Goal: Navigation & Orientation: Find specific page/section

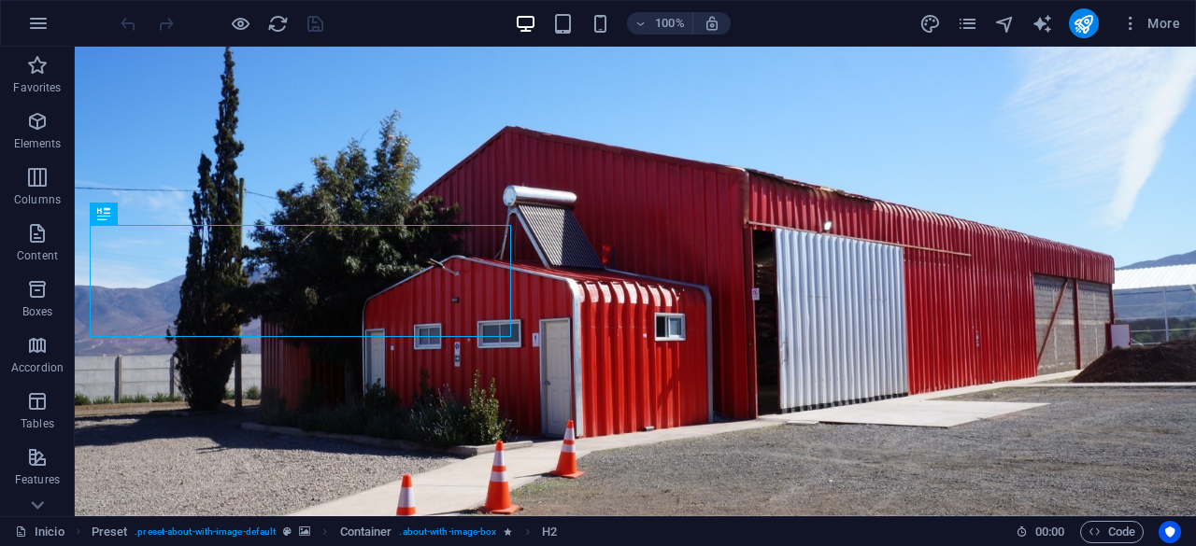
scroll to position [381, 0]
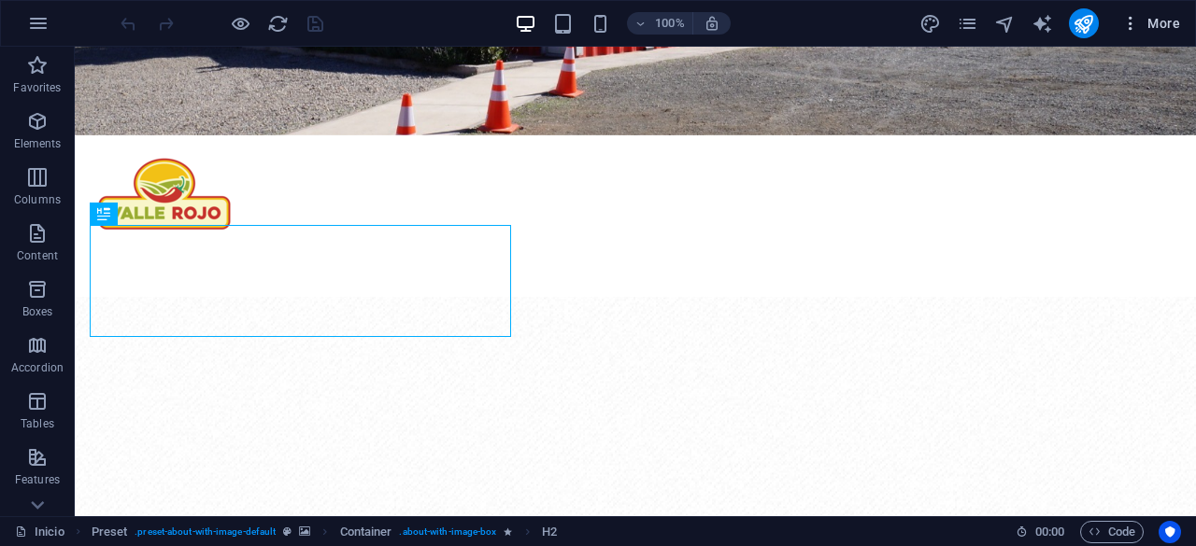
click at [1124, 23] on icon "button" at bounding box center [1130, 23] width 19 height 19
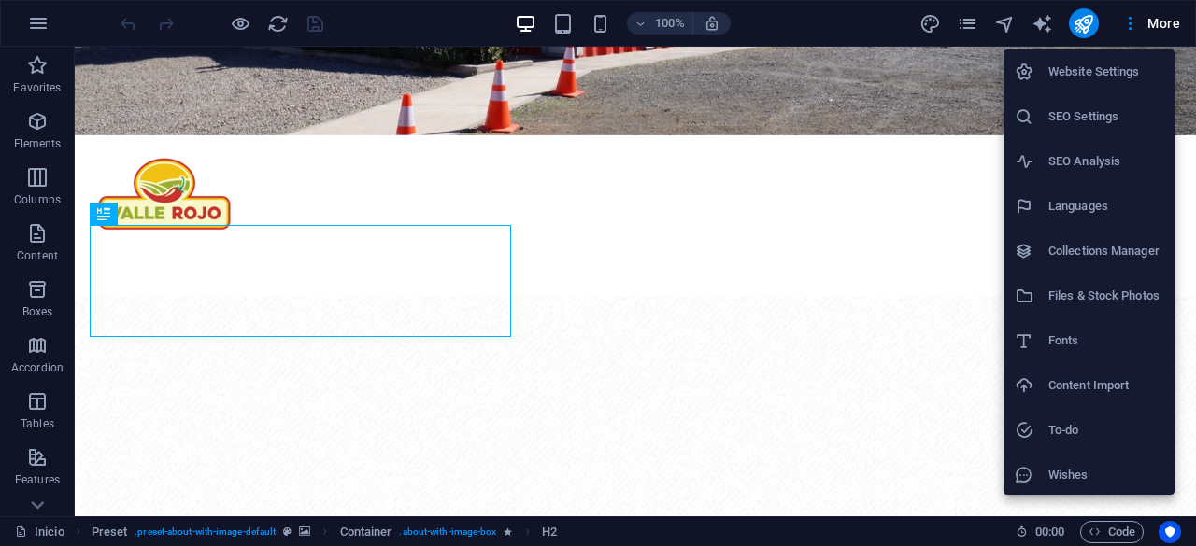
click at [854, 285] on div at bounding box center [598, 273] width 1196 height 546
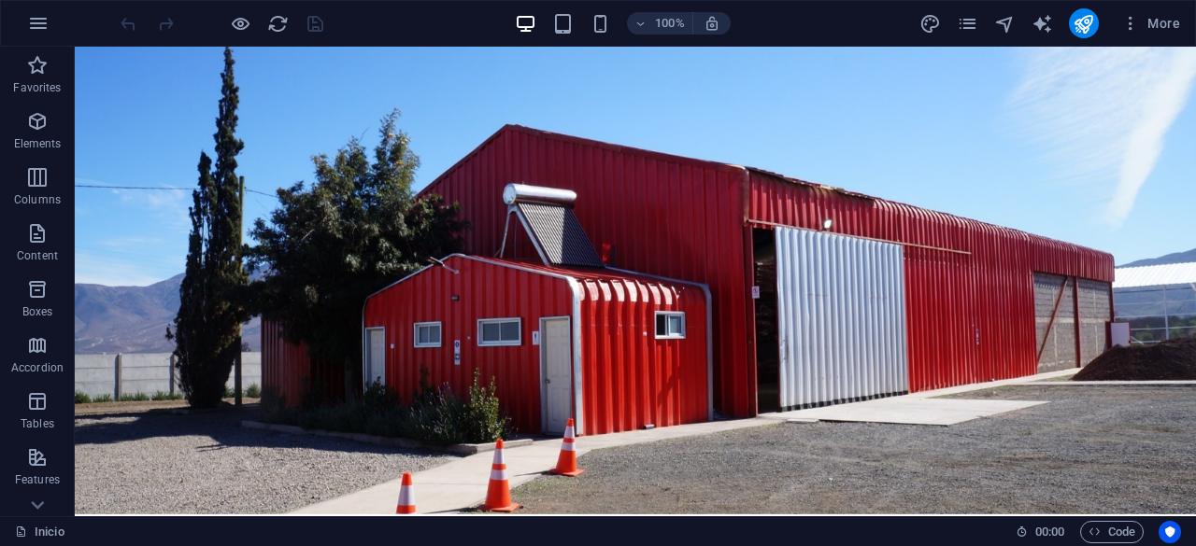
scroll to position [0, 0]
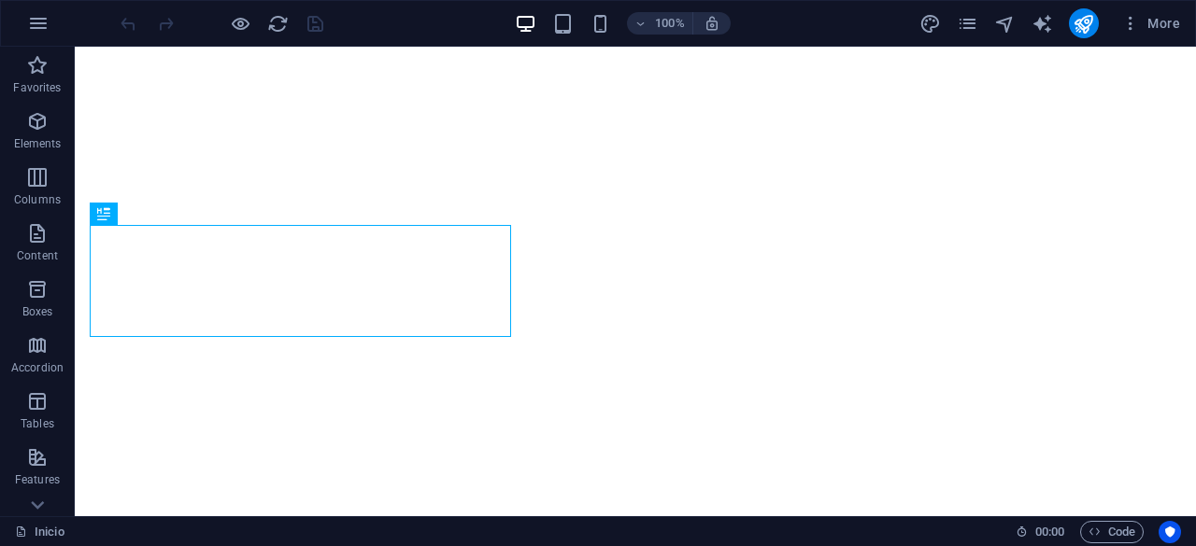
scroll to position [381, 0]
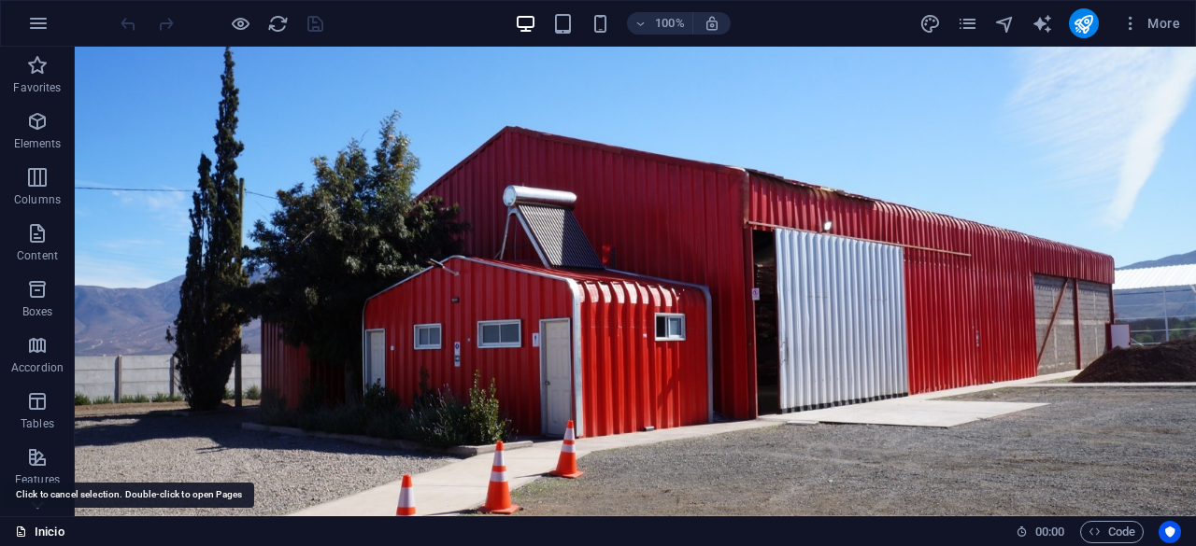
click at [23, 529] on icon at bounding box center [21, 532] width 12 height 12
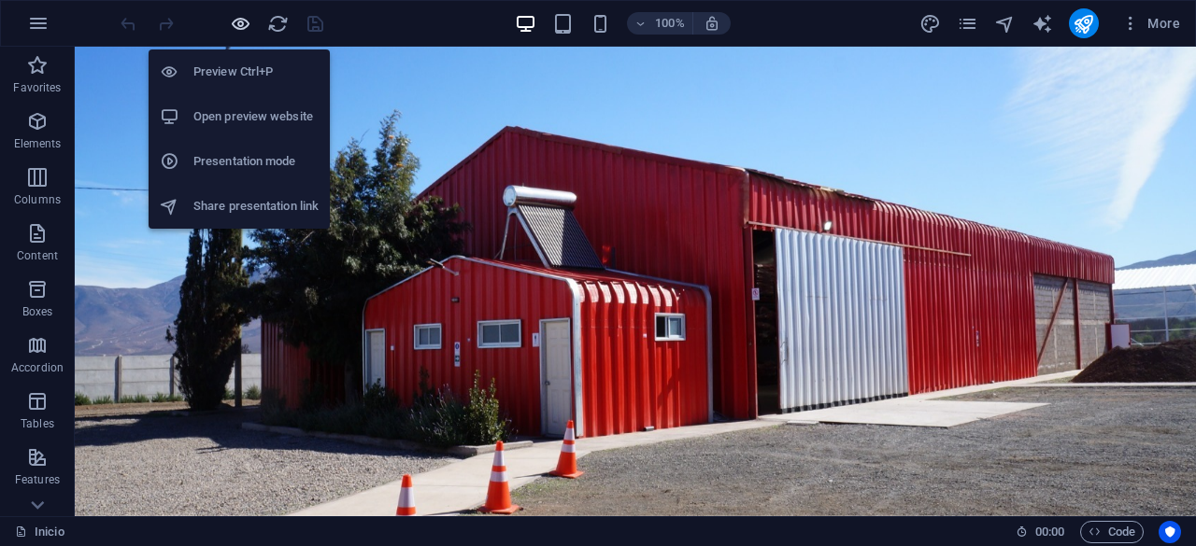
click at [233, 28] on icon "button" at bounding box center [240, 23] width 21 height 21
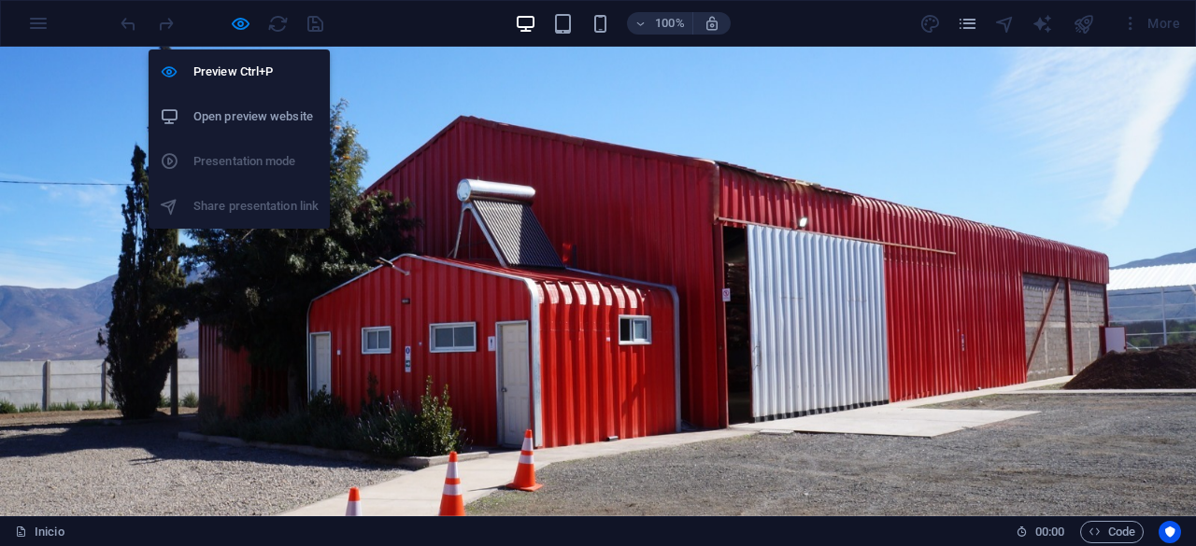
click at [193, 115] on h6 "Open preview website" at bounding box center [255, 117] width 125 height 22
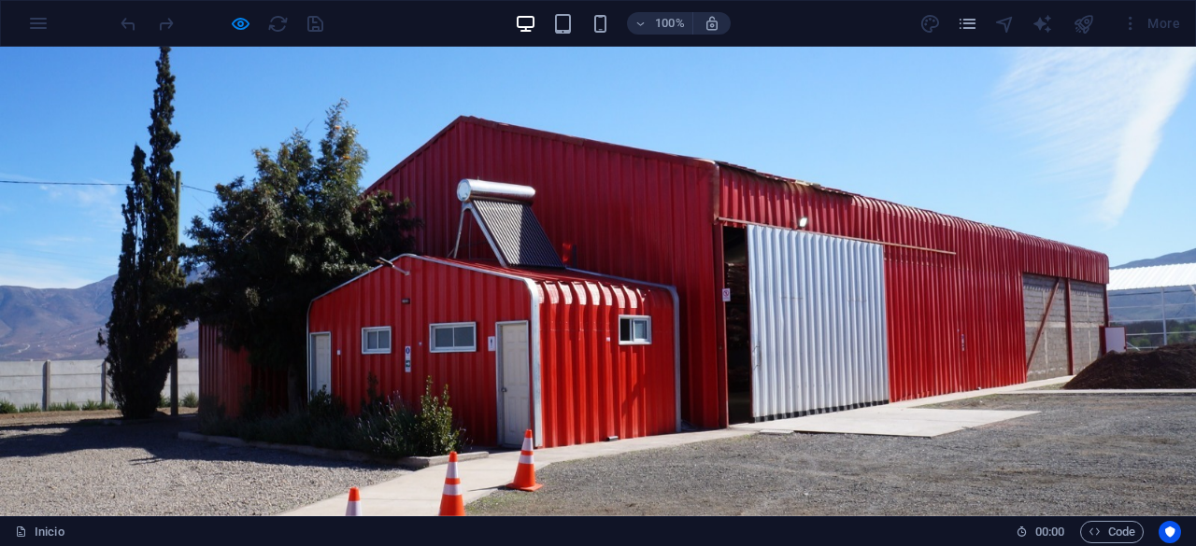
click at [8, 170] on button "×" at bounding box center [4, 181] width 8 height 22
